Goal: Task Accomplishment & Management: Manage account settings

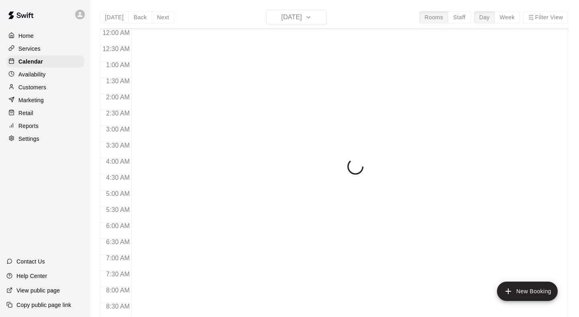
scroll to position [476, 0]
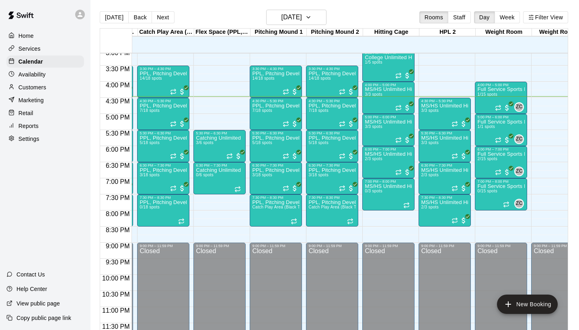
scroll to position [487, 51]
click at [321, 166] on div "6:30 PM – 7:30 PM" at bounding box center [331, 165] width 47 height 4
click at [316, 189] on img "edit" at bounding box center [316, 190] width 9 height 9
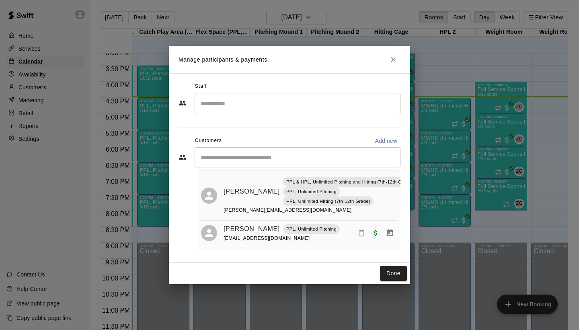
scroll to position [66, 0]
click at [401, 272] on button "Done" at bounding box center [393, 273] width 27 height 15
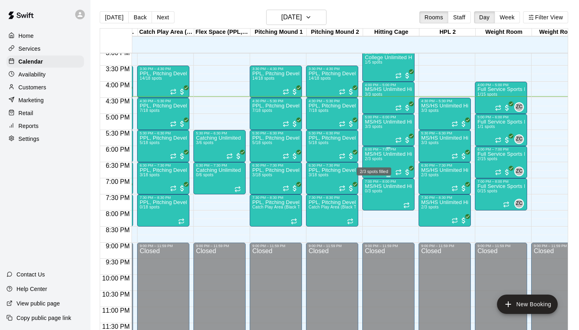
click at [382, 158] on span "2/3 spots" at bounding box center [374, 158] width 18 height 4
click at [370, 182] on img "edit" at bounding box center [373, 183] width 9 height 9
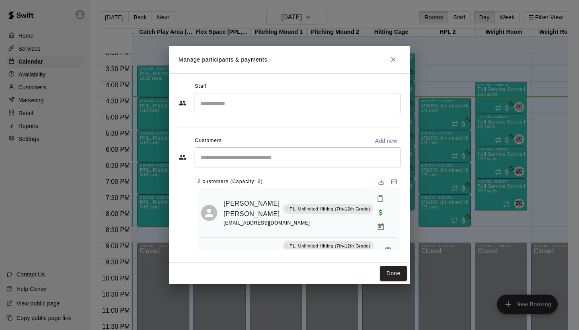
scroll to position [0, 0]
click at [395, 59] on icon "Close" at bounding box center [393, 59] width 5 height 5
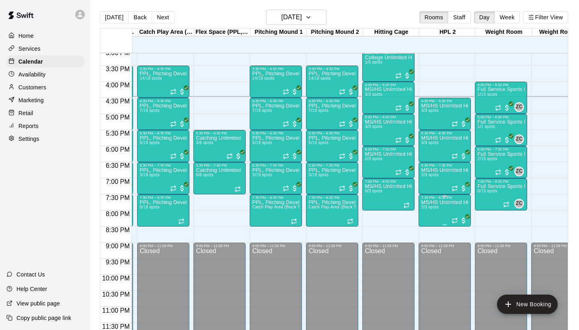
click at [433, 202] on p "MS/HS Unlimited Hitting" at bounding box center [444, 202] width 47 height 0
click at [425, 230] on img "edit" at bounding box center [429, 229] width 9 height 9
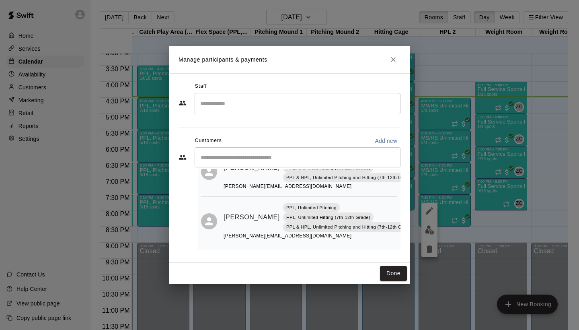
scroll to position [41, 0]
click at [391, 59] on icon "Close" at bounding box center [393, 59] width 8 height 8
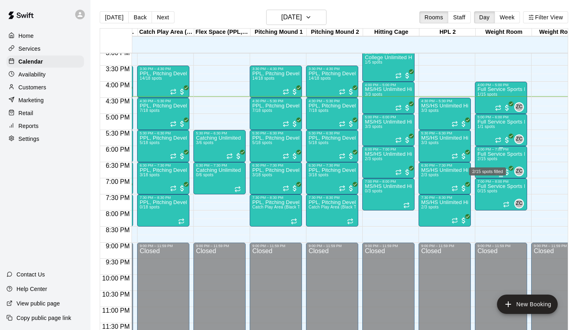
click at [486, 161] on span "2/15 spots" at bounding box center [487, 158] width 20 height 4
click at [482, 185] on img "edit" at bounding box center [485, 183] width 9 height 9
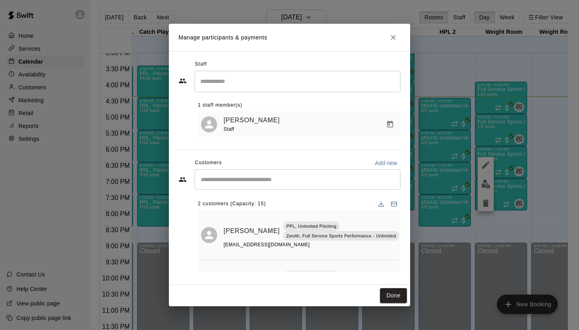
scroll to position [0, 0]
click at [395, 41] on icon "Close" at bounding box center [393, 37] width 8 height 8
